Goal: Communication & Community: Connect with others

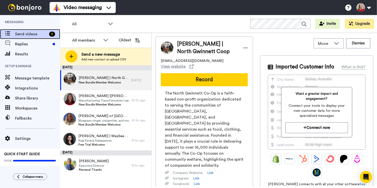
click at [23, 32] on span "Send videos" at bounding box center [31, 34] width 32 height 6
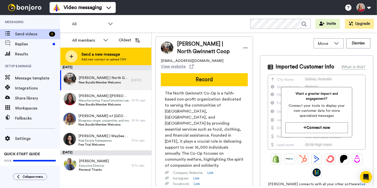
click at [90, 56] on span "Send a new message" at bounding box center [104, 54] width 45 height 6
click at [90, 56] on body "Video messaging Switch to Video messaging Testimonials Settings Discover Help &…" at bounding box center [188, 94] width 377 height 188
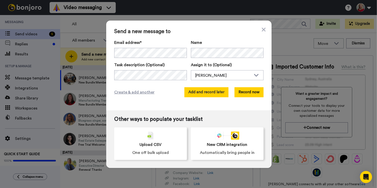
click at [200, 90] on button "Add and record later" at bounding box center [207, 92] width 44 height 10
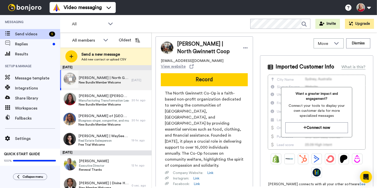
click at [99, 82] on span "New Bundle Member Welcome" at bounding box center [104, 83] width 50 height 4
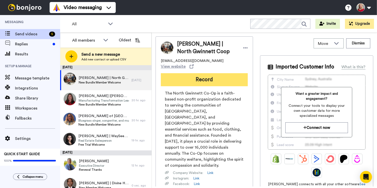
click at [197, 78] on button "Record" at bounding box center [204, 79] width 87 height 13
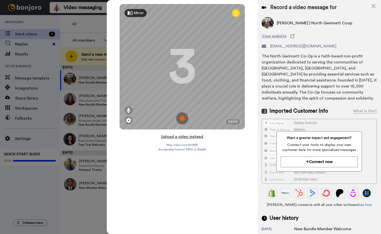
click at [186, 136] on button "Upload a video instead" at bounding box center [182, 136] width 45 height 7
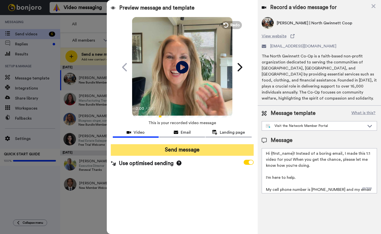
click at [194, 151] on button "Send message" at bounding box center [182, 150] width 143 height 12
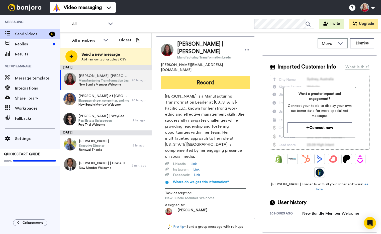
click at [197, 76] on button "Record" at bounding box center [205, 82] width 89 height 13
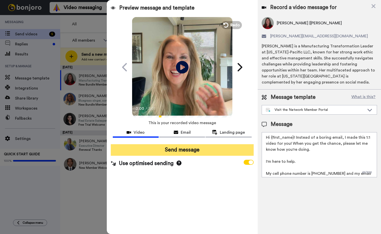
click at [182, 151] on button "Send message" at bounding box center [182, 150] width 143 height 12
